Goal: Task Accomplishment & Management: Use online tool/utility

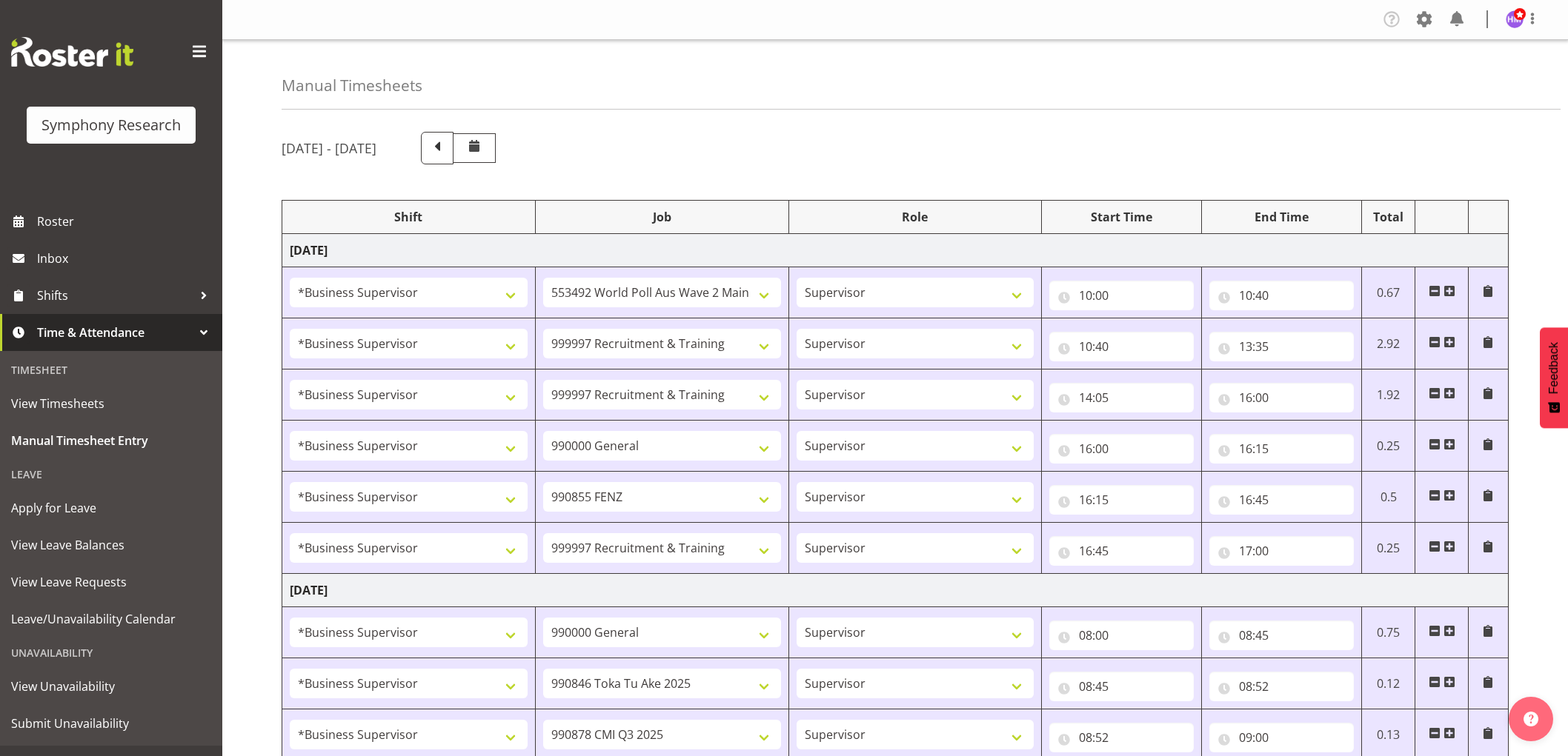
select select "1607"
select select "10499"
select select "1607"
select select "2379"
select select "1607"
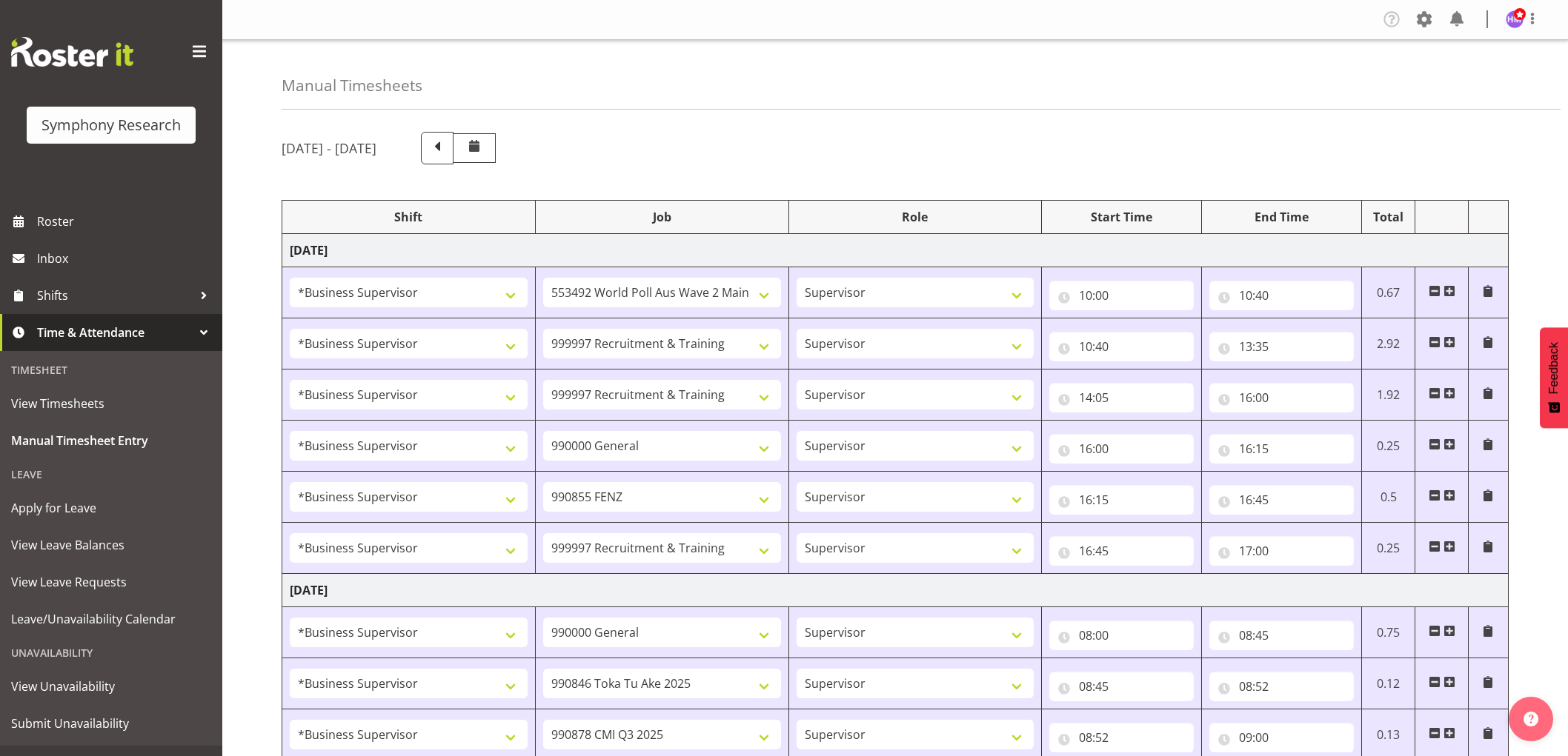
select select "2379"
select select "1607"
select select "743"
select select "1607"
select select "9636"
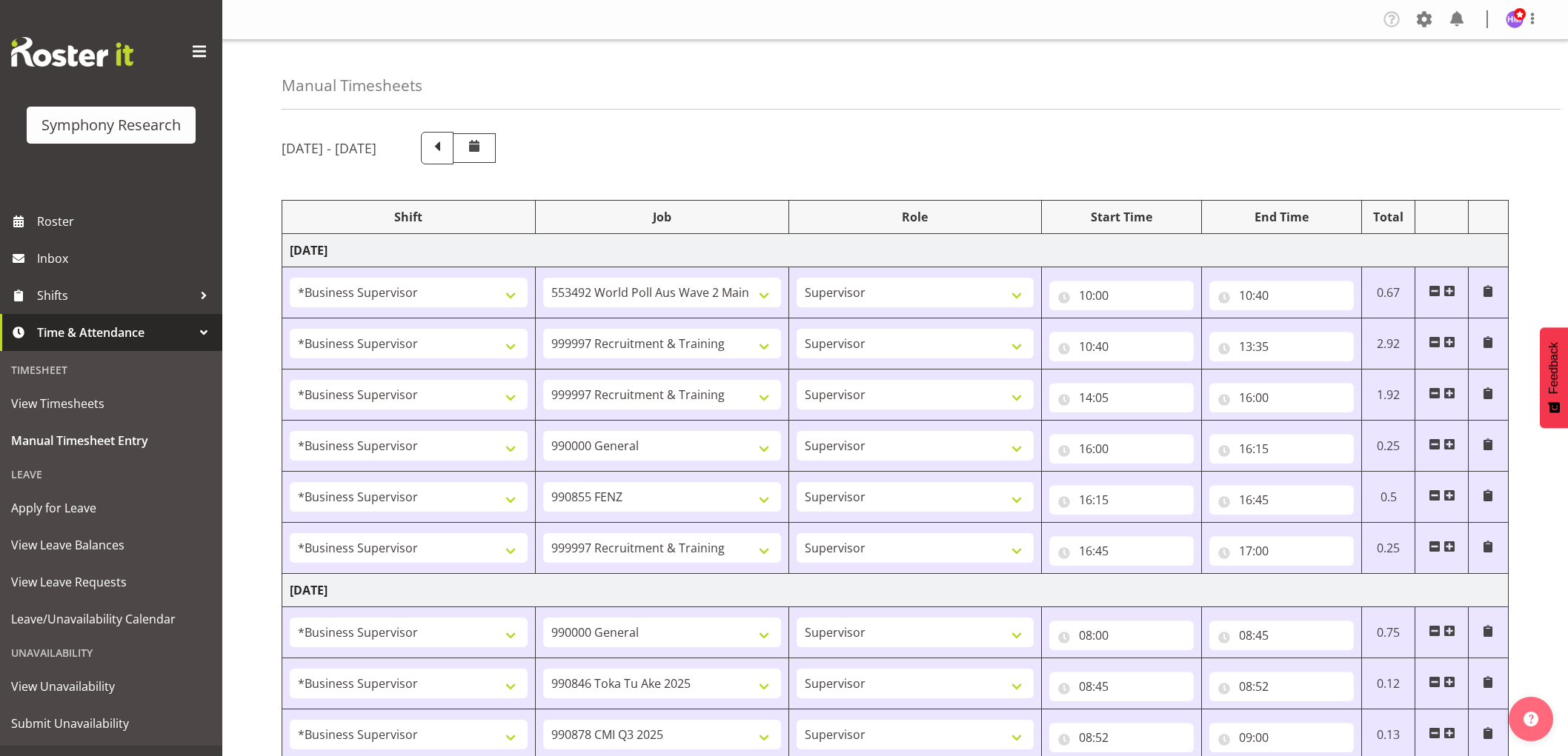
select select "1607"
select select "2379"
select select "1607"
select select "743"
select select "1607"
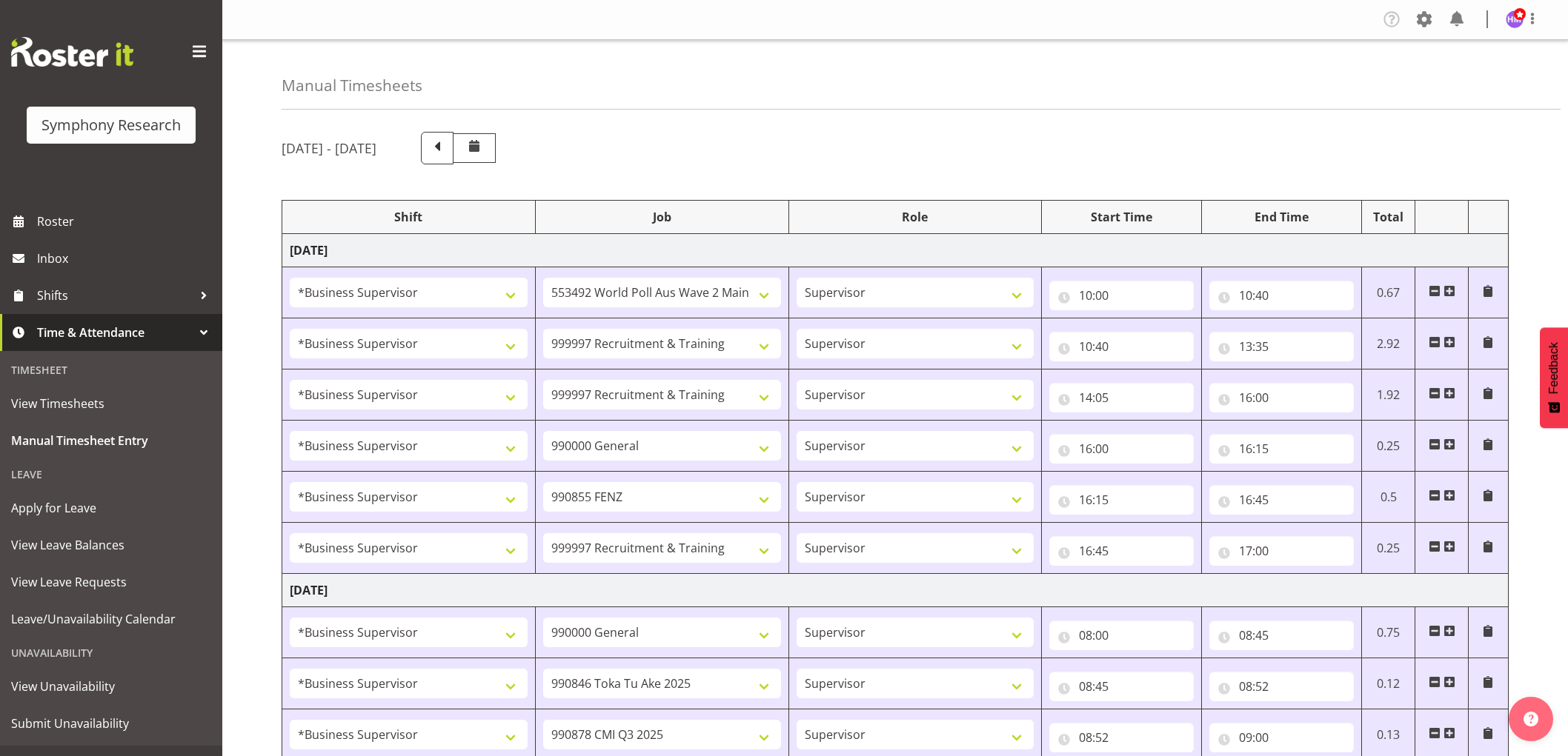
select select "9426"
select select "1607"
select select "10239"
select select "1607"
select select "10420"
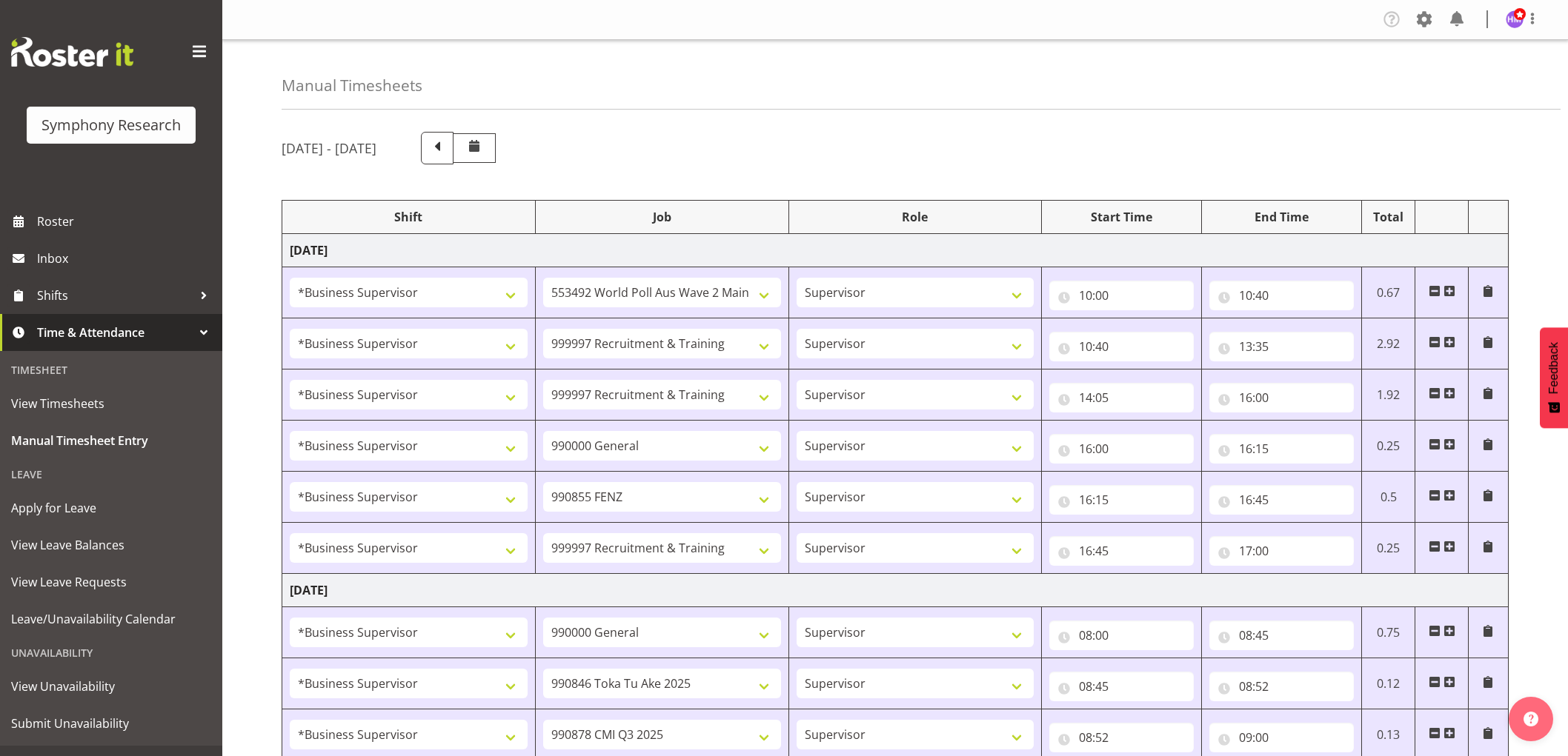
select select "1607"
select select "9636"
select select "1607"
select select "10458"
select select "1607"
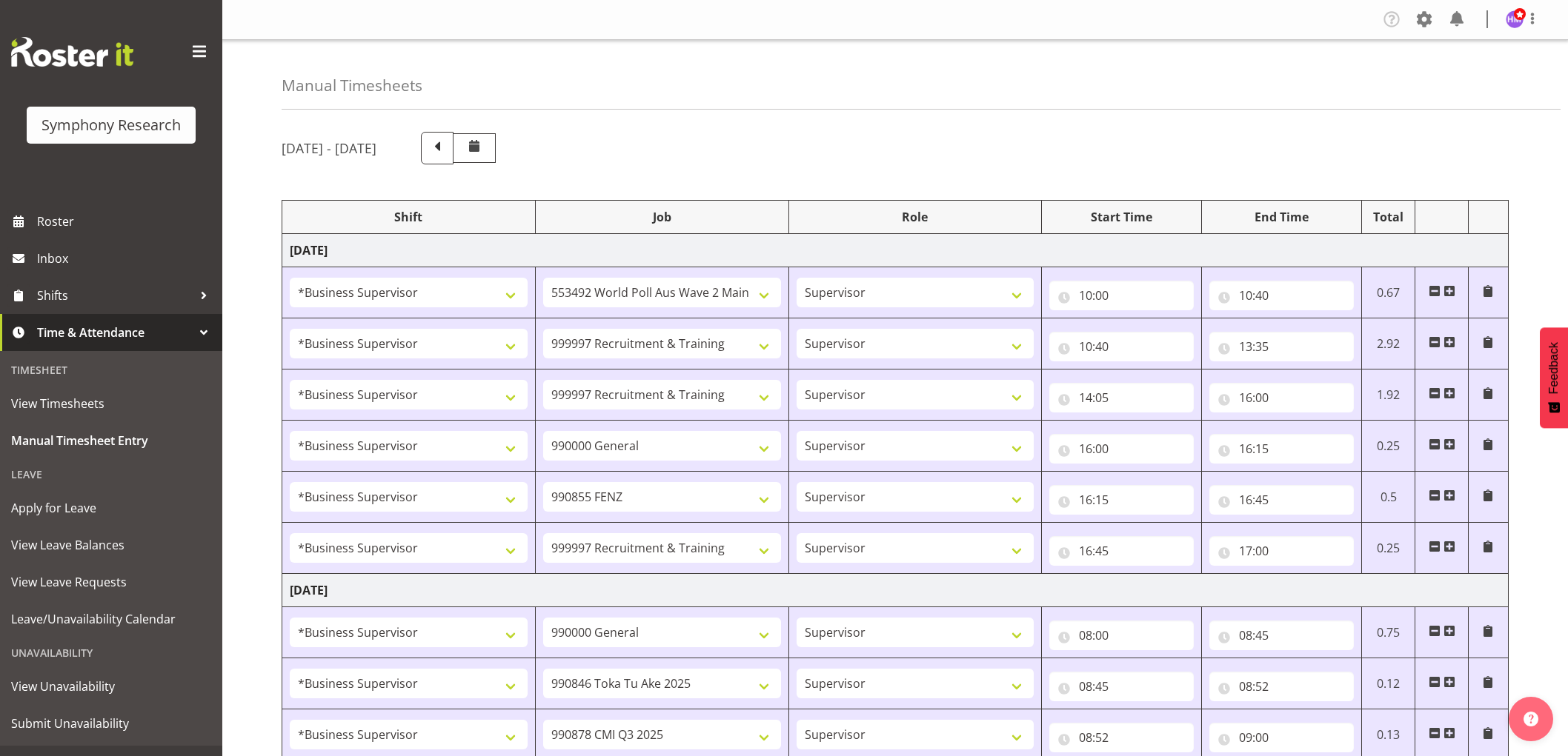
select select "10242"
select select "1607"
select select "2379"
select select "17"
select select "30"
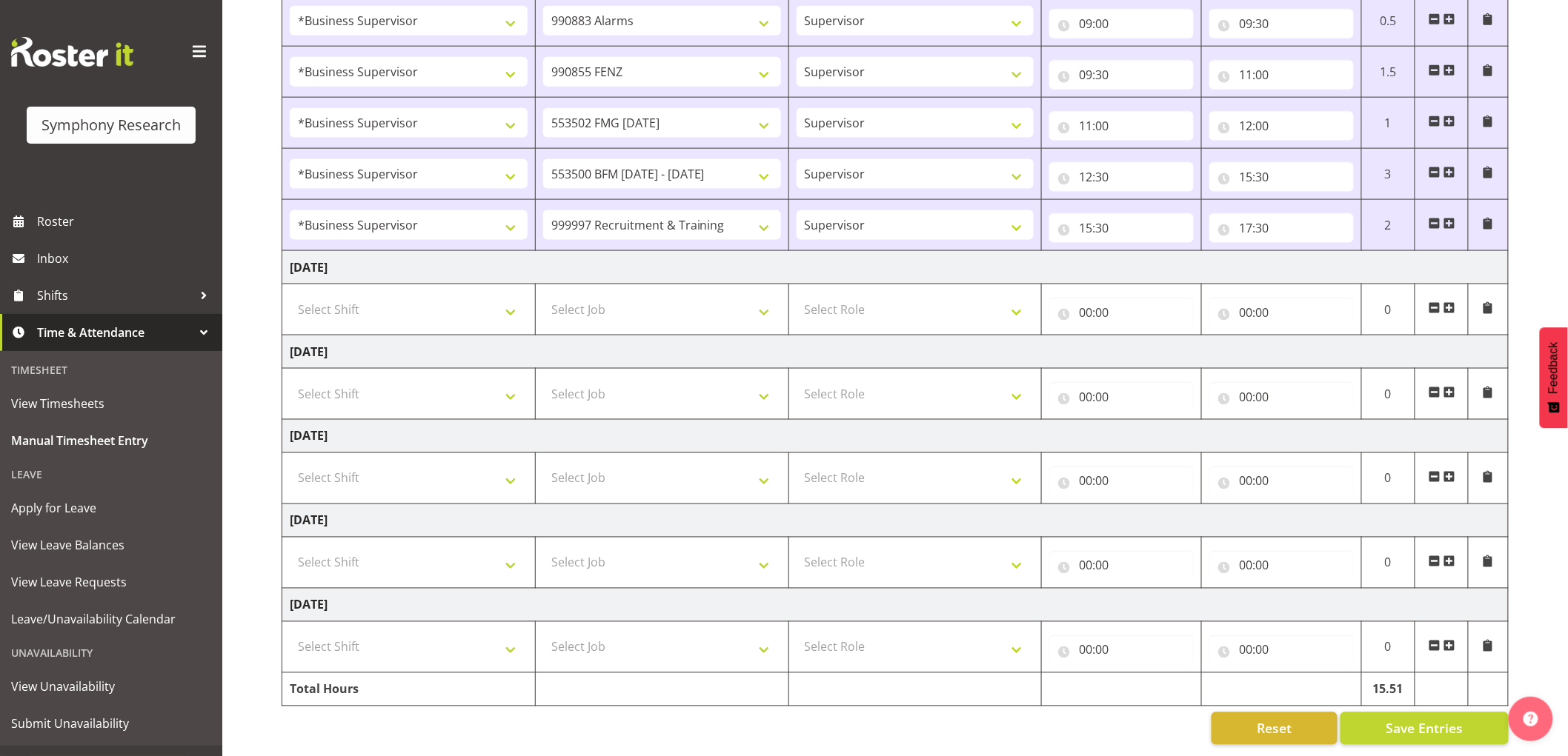
scroll to position [780, 0]
click at [1272, 224] on input "17:30" at bounding box center [1281, 229] width 145 height 30
click at [1318, 261] on select "00 01 02 03 04 05 06 07 08 09 10 11 12 13 14 15 16 17 18 19 20 21 22 23" at bounding box center [1310, 267] width 33 height 30
select select "18"
click at [1294, 252] on select "00 01 02 03 04 05 06 07 08 09 10 11 12 13 14 15 16 17 18 19 20 21 22 23" at bounding box center [1310, 267] width 33 height 30
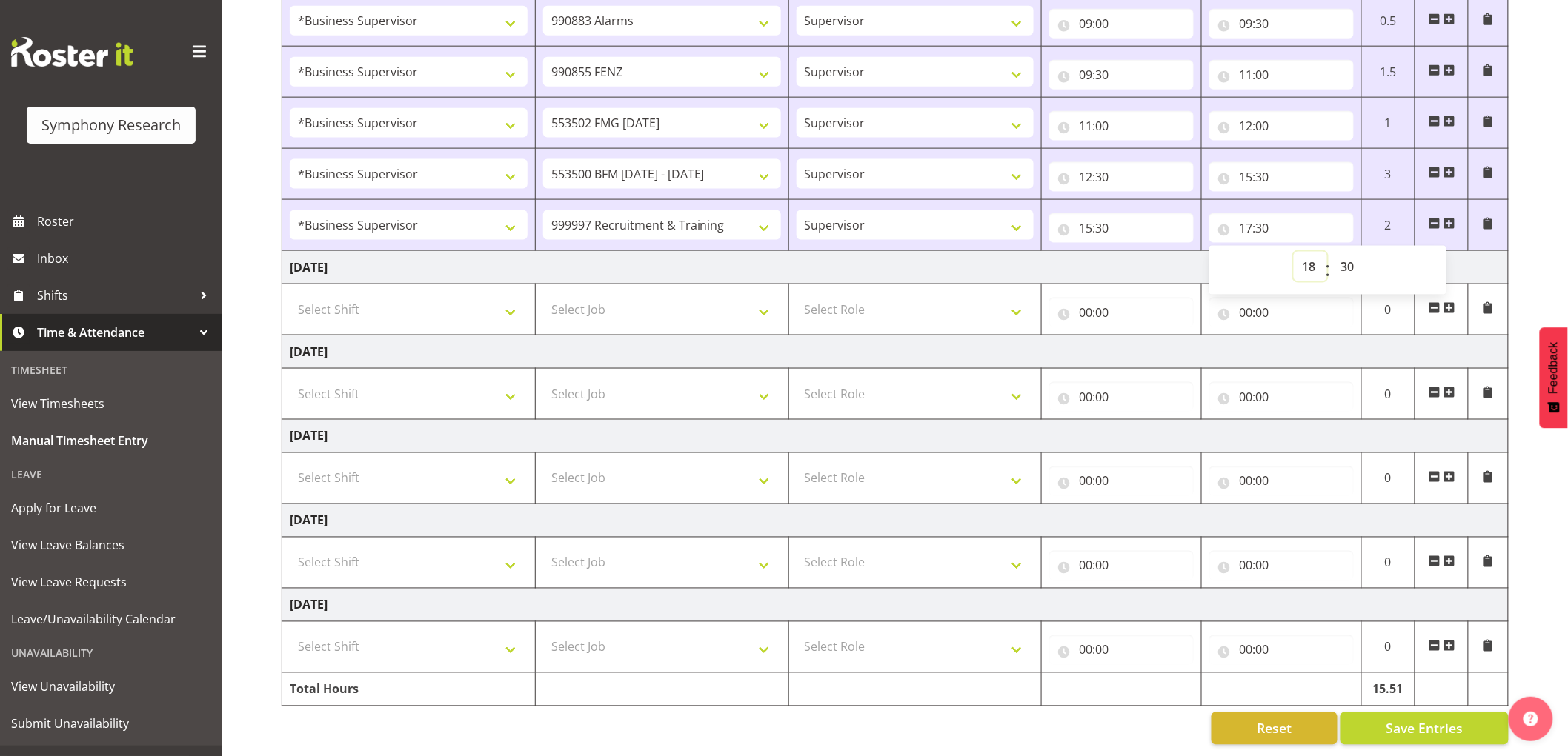
type input "18:30"
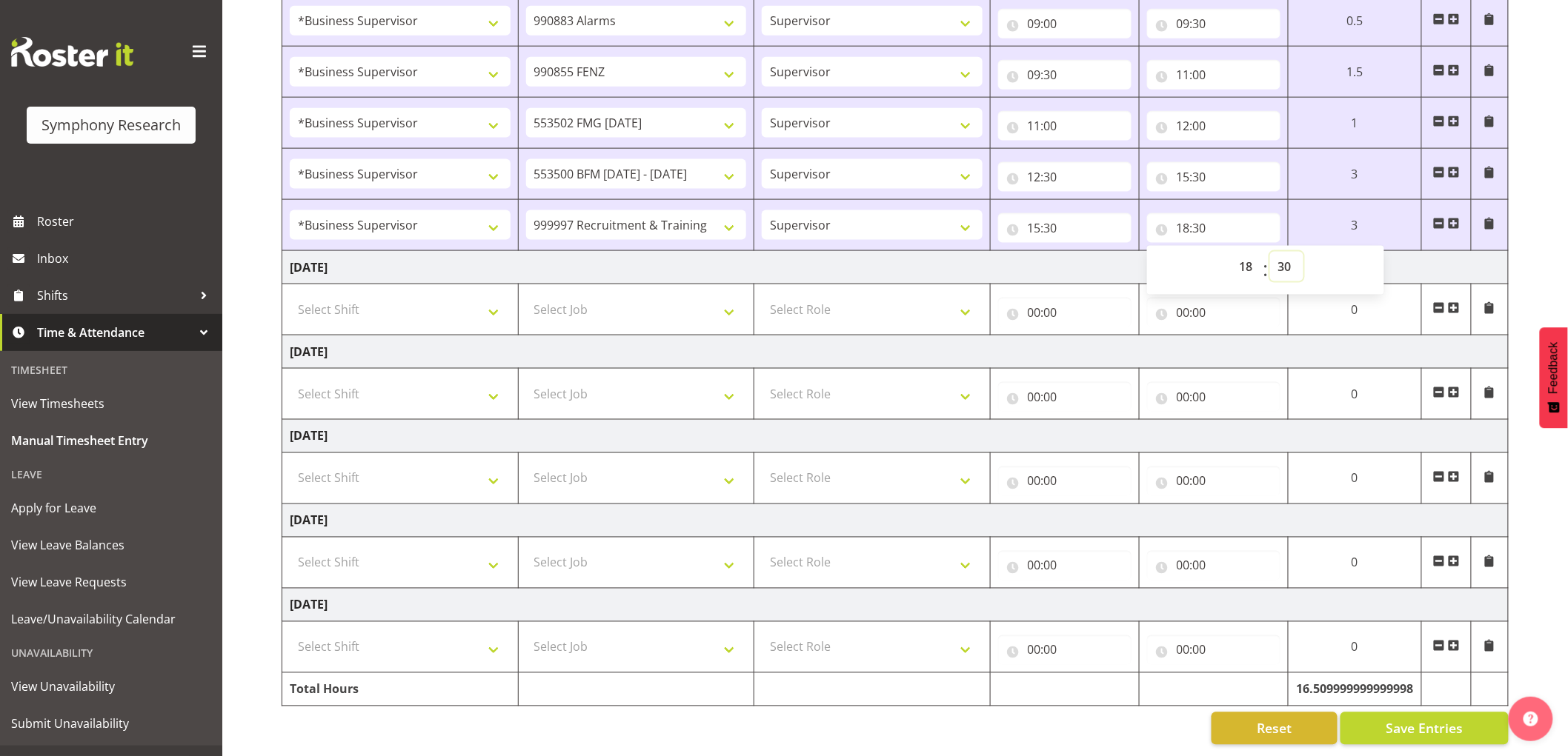
drag, startPoint x: 1293, startPoint y: 255, endPoint x: 1294, endPoint y: 264, distance: 9.1
click at [1293, 255] on select "00 01 02 03 04 05 06 07 08 09 10 11 12 13 14 15 16 17 18 19 20 21 22 23 24 25 2…" at bounding box center [1286, 267] width 33 height 30
select select "5"
click at [1303, 252] on select "00 01 02 03 04 05 06 07 08 09 10 11 12 13 14 15 16 17 18 19 20 21 22 23 24 25 2…" at bounding box center [1286, 267] width 33 height 30
type input "18:05"
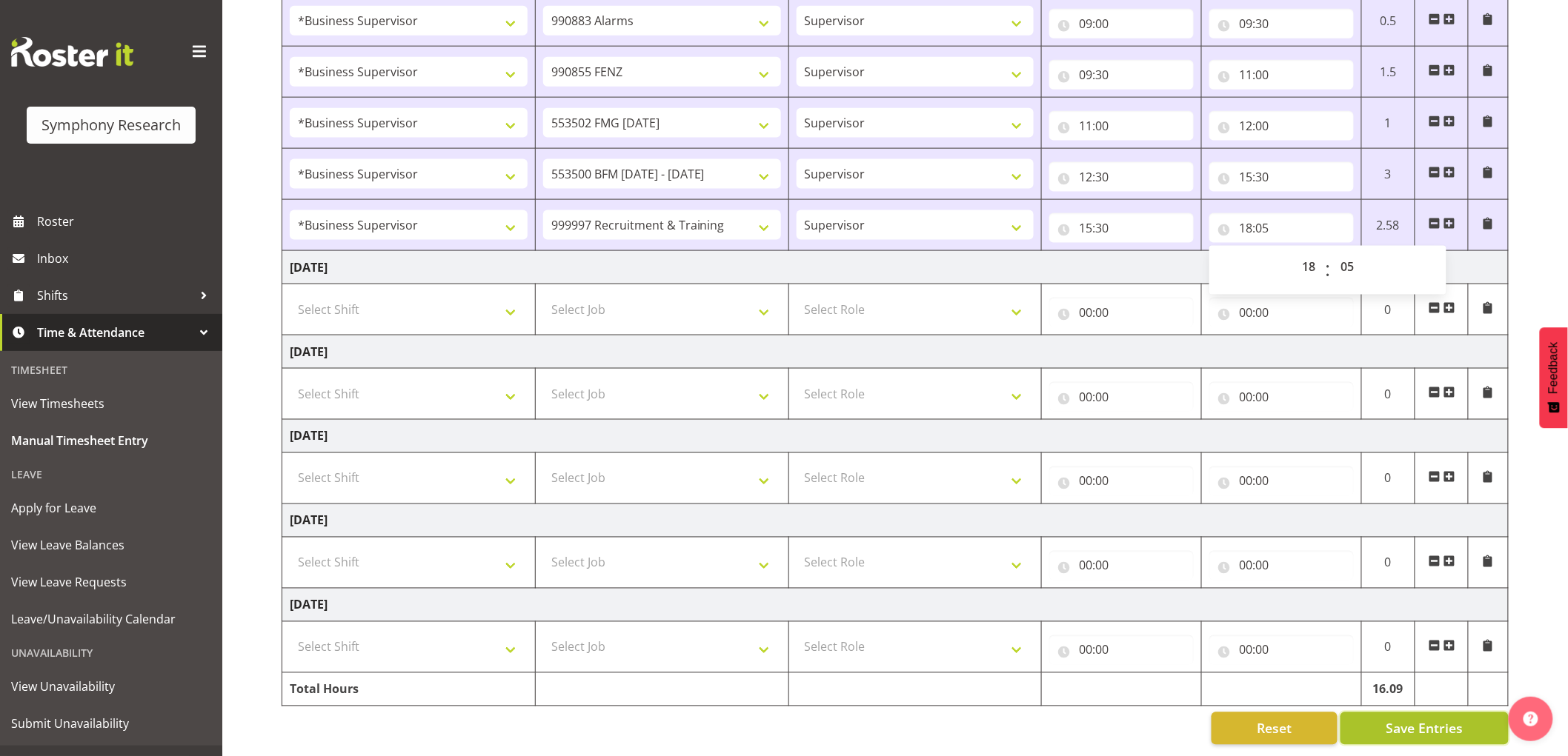
click at [1408, 719] on span "Save Entries" at bounding box center [1423, 729] width 77 height 19
click at [1432, 719] on span "Save Entries" at bounding box center [1423, 729] width 77 height 19
